Goal: Task Accomplishment & Management: Complete application form

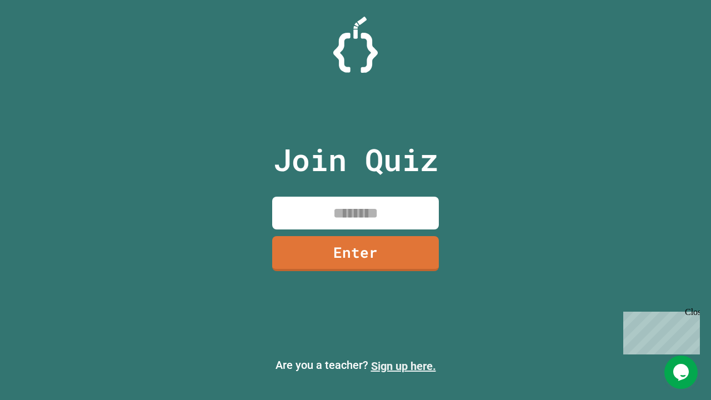
click at [403, 366] on link "Sign up here." at bounding box center [403, 365] width 65 height 13
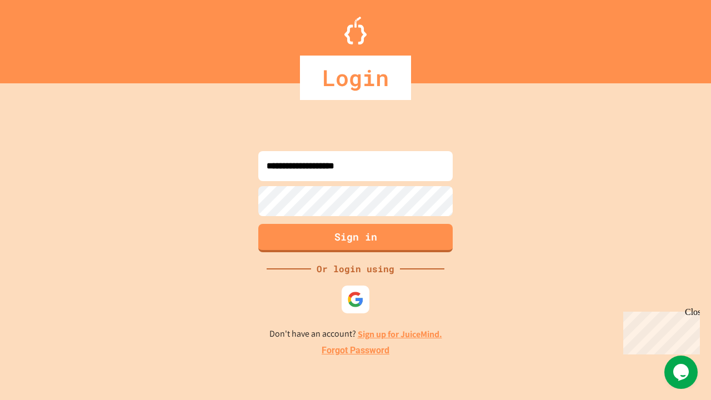
type input "**********"
